Goal: Task Accomplishment & Management: Use online tool/utility

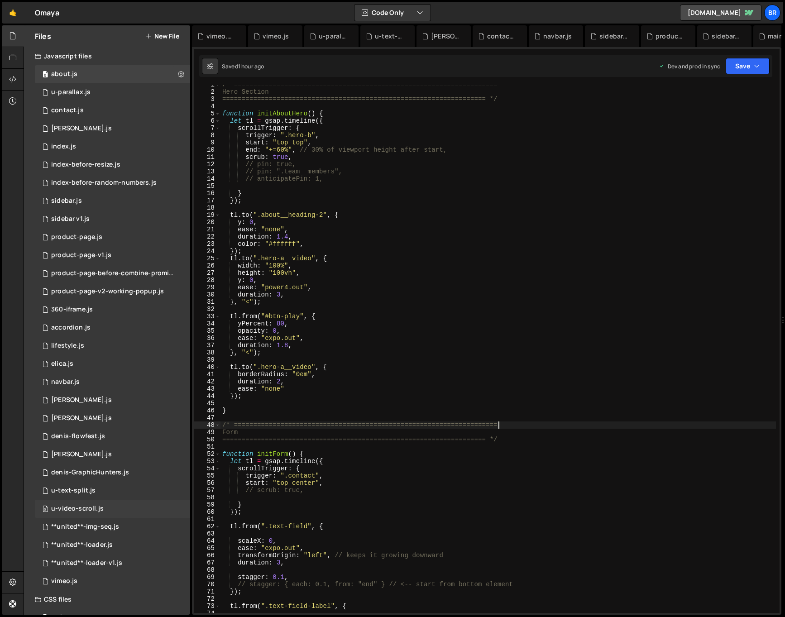
scroll to position [4, 0]
click at [87, 509] on div "u-video-scroll.js" at bounding box center [77, 508] width 52 height 8
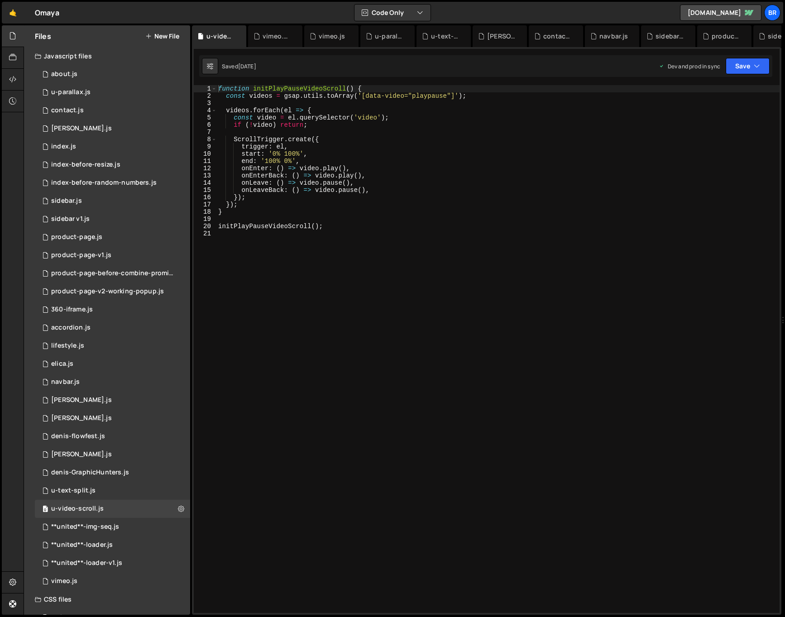
click at [385, 446] on div "function initPlayPauseVideoScroll ( ) { const videos = gsap . utils . toArray (…" at bounding box center [497, 356] width 563 height 542
click at [91, 229] on div "0 product-page.js 0" at bounding box center [112, 237] width 155 height 18
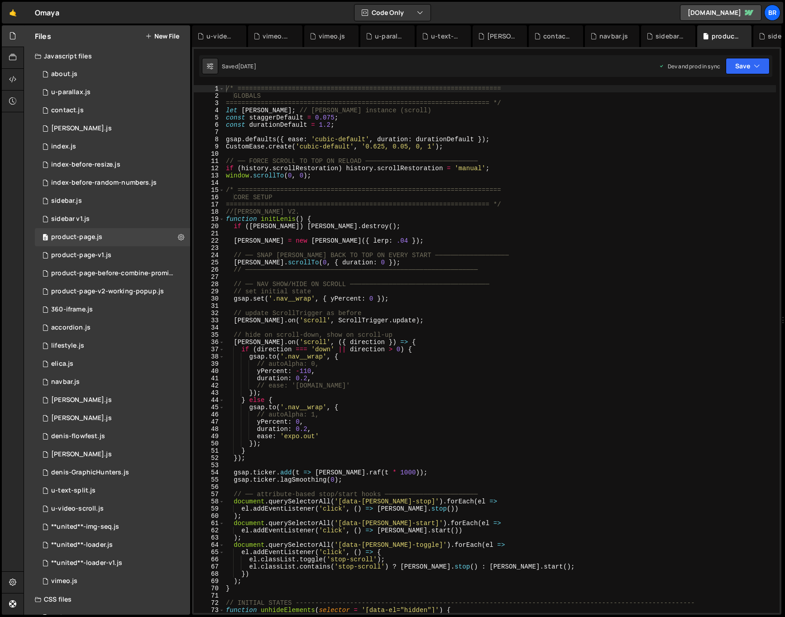
type textarea "// autoAlpha: 0,"
click at [481, 366] on div "/* ==================================================================== GLOBALS…" at bounding box center [500, 356] width 552 height 542
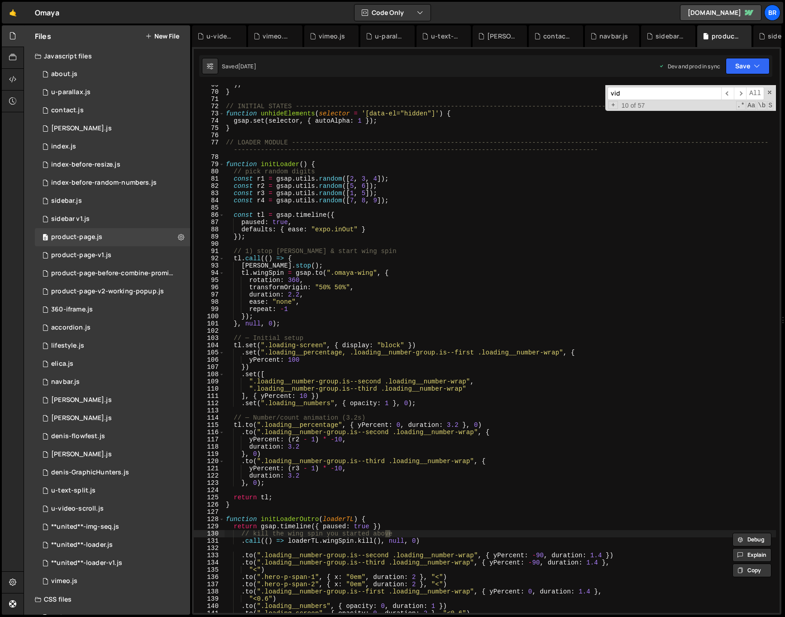
scroll to position [1445, 0]
type input "video"
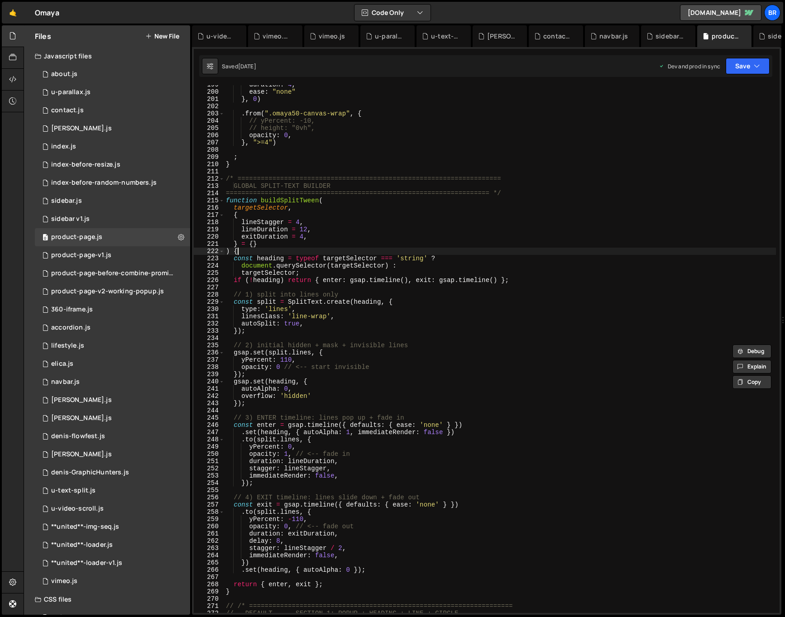
click at [493, 251] on div "duration : 4 , ease : "none" } , 0 ) . from ( ".omaya50-canvas-wrap" , { // yPe…" at bounding box center [500, 352] width 552 height 542
type textarea ") {"
